Goal: Information Seeking & Learning: Learn about a topic

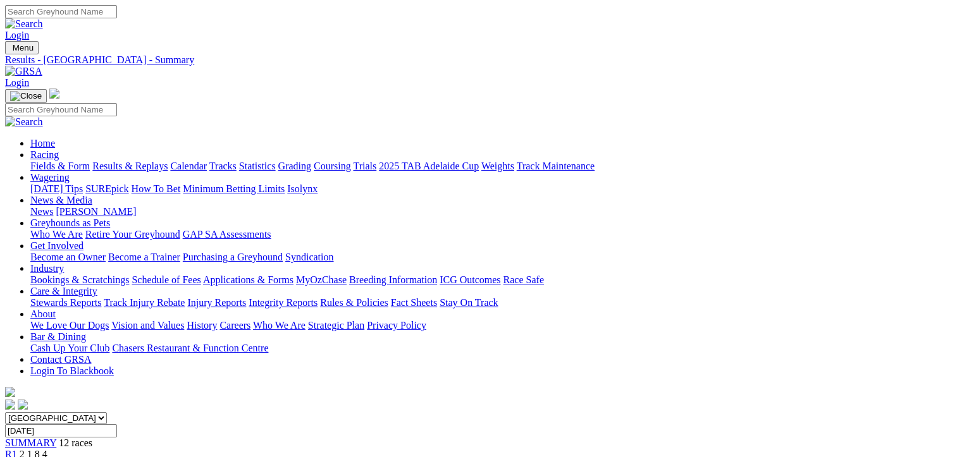
click at [259, 457] on div "R2 4 7 8 2" at bounding box center [478, 466] width 947 height 11
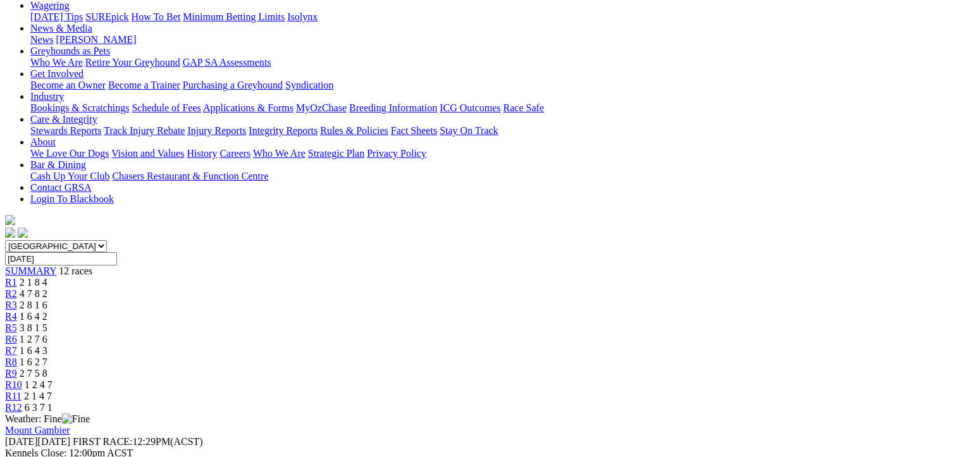
scroll to position [220, 0]
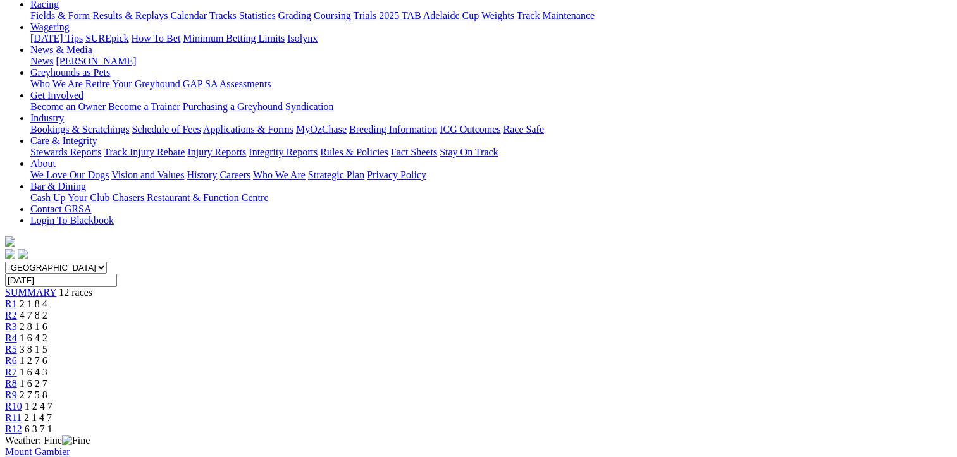
scroll to position [94, 0]
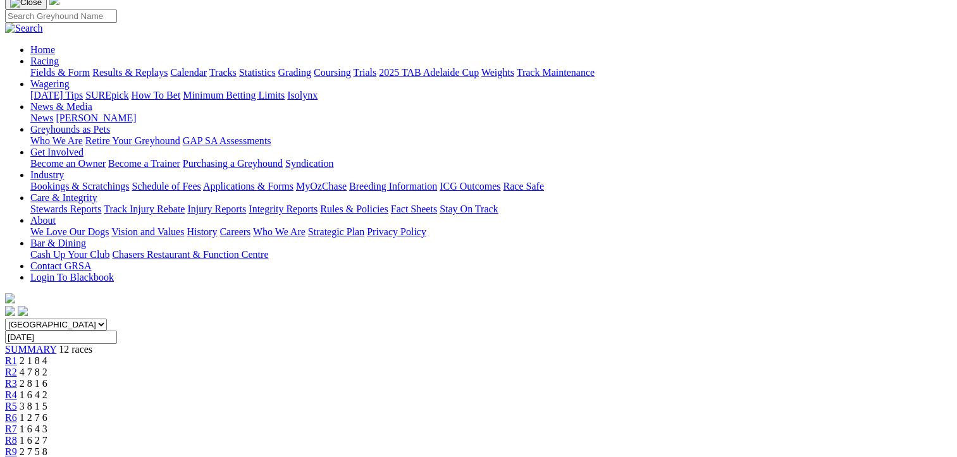
click at [616, 435] on div "R8 1 6 2 7" at bounding box center [478, 440] width 947 height 11
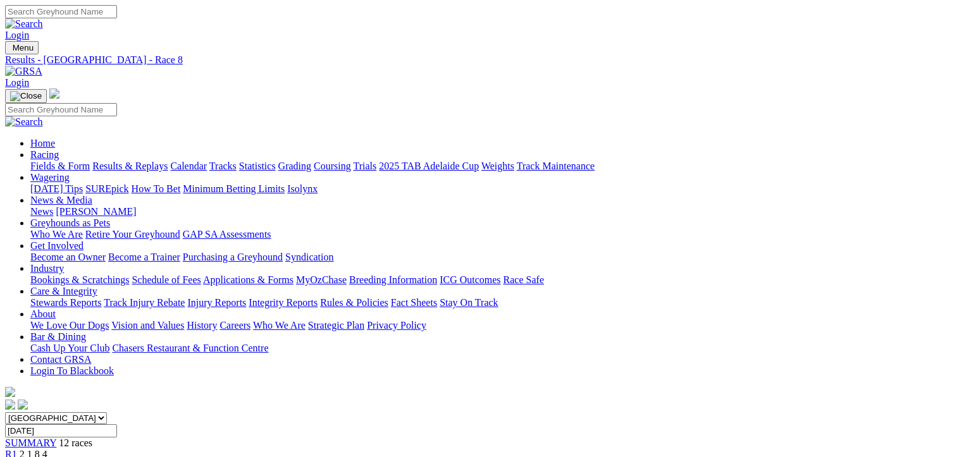
click at [259, 457] on div "R2 4 7 8 2" at bounding box center [478, 466] width 947 height 11
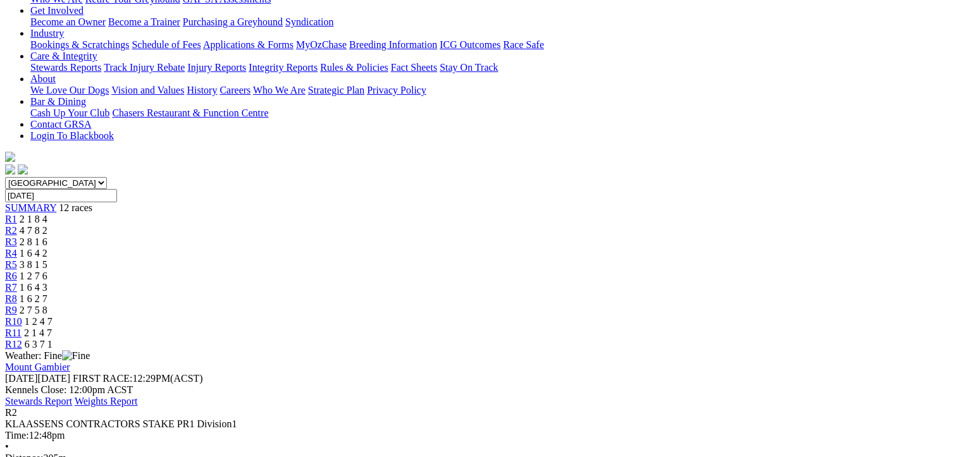
scroll to position [316, 0]
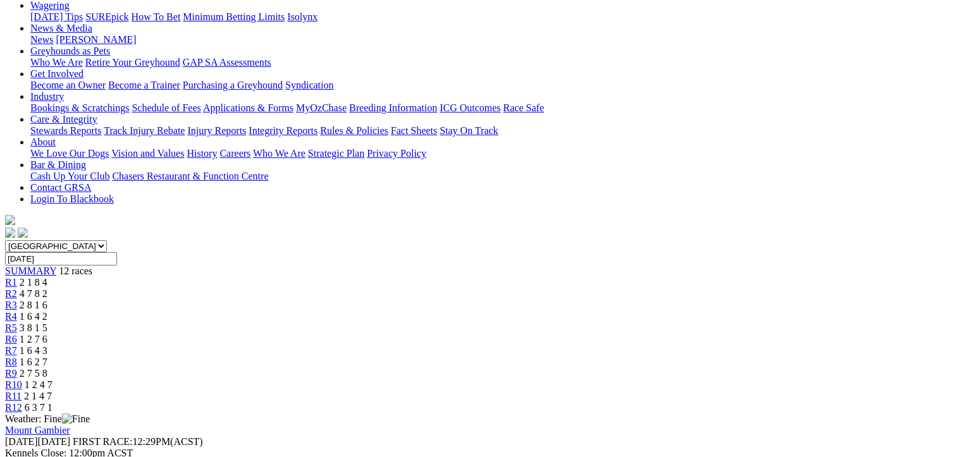
scroll to position [190, 0]
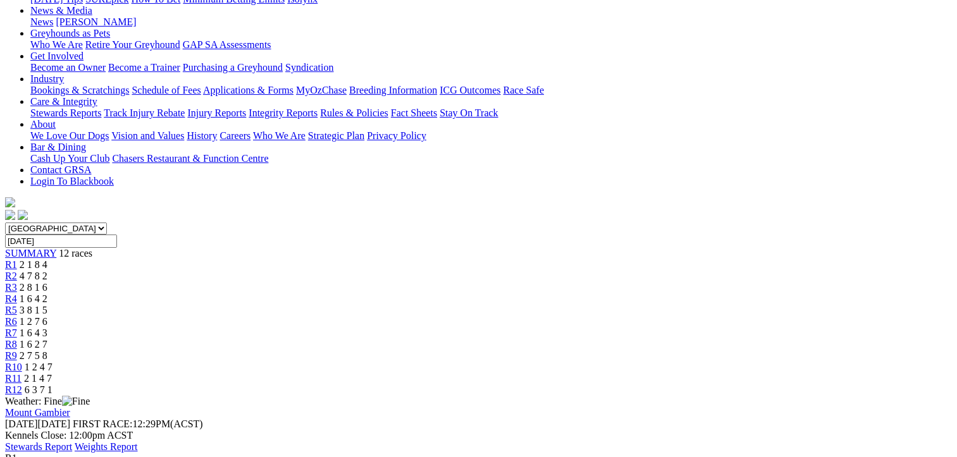
click at [17, 271] on span "R2" at bounding box center [11, 276] width 12 height 11
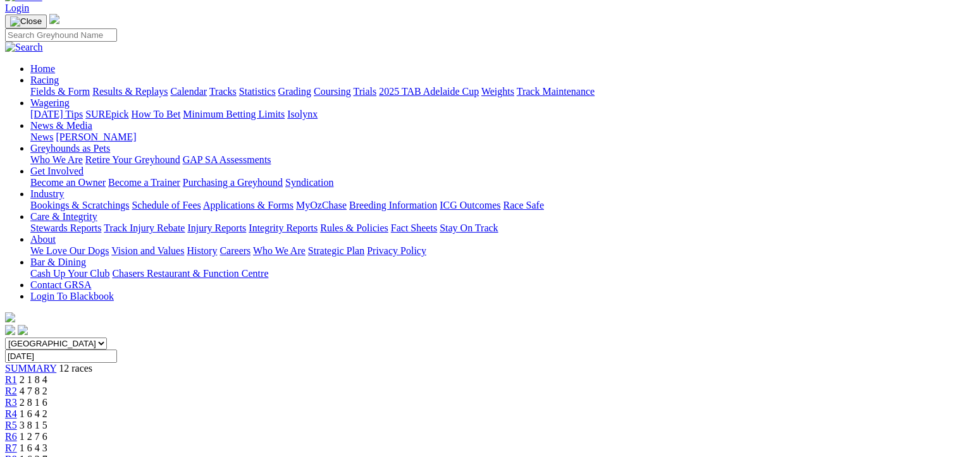
scroll to position [190, 0]
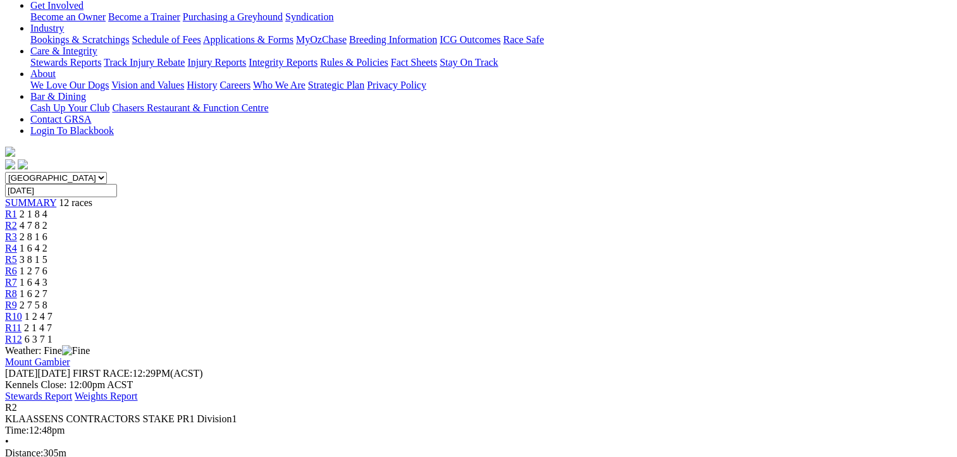
scroll to position [253, 0]
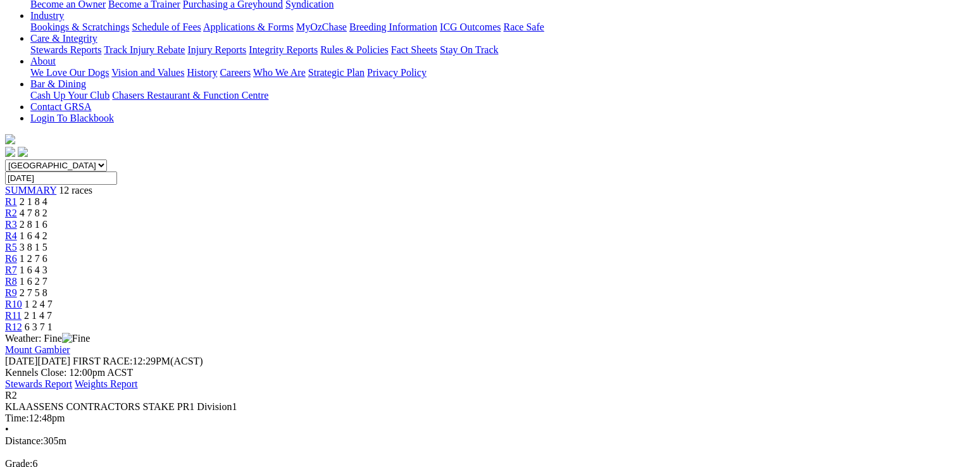
drag, startPoint x: 620, startPoint y: 39, endPoint x: 628, endPoint y: 32, distance: 10.3
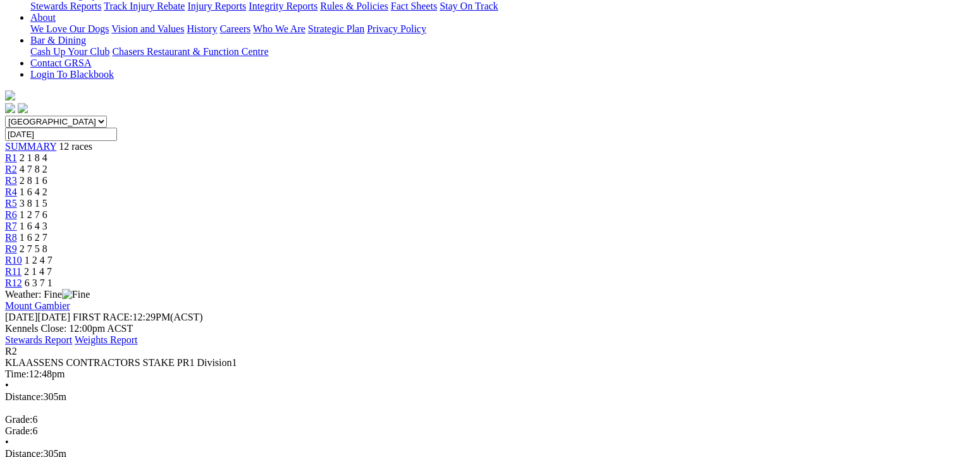
scroll to position [316, 0]
